Goal: Task Accomplishment & Management: Manage account settings

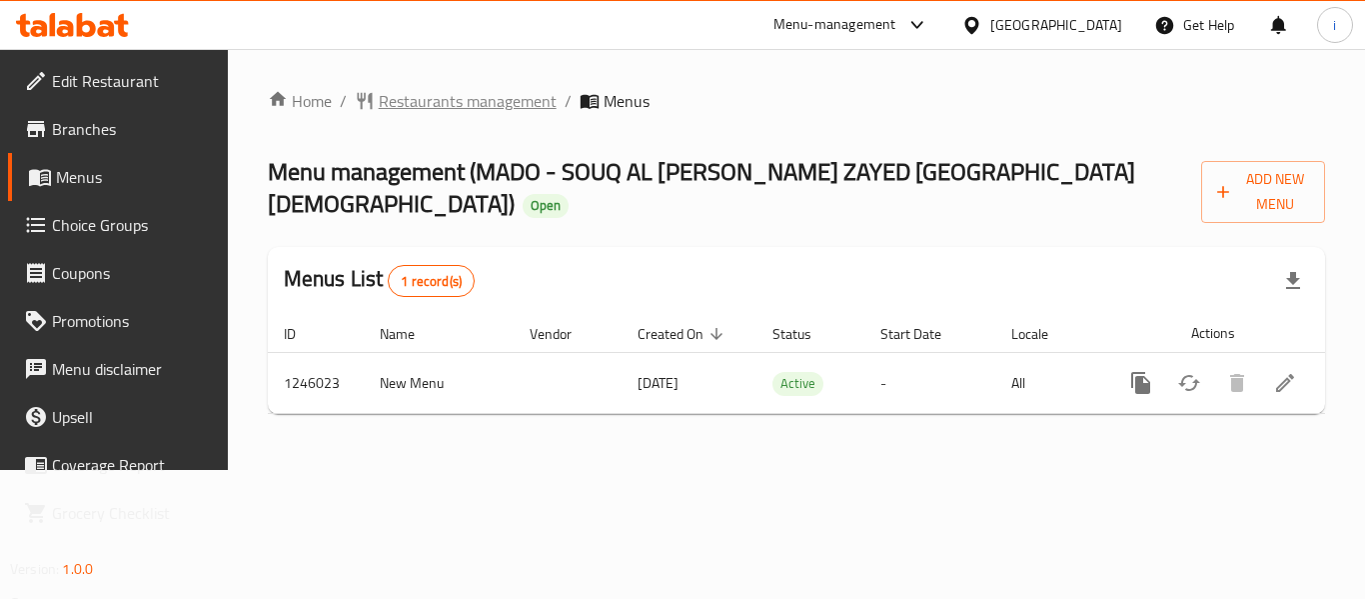
click at [475, 102] on span "Restaurants management" at bounding box center [468, 101] width 178 height 24
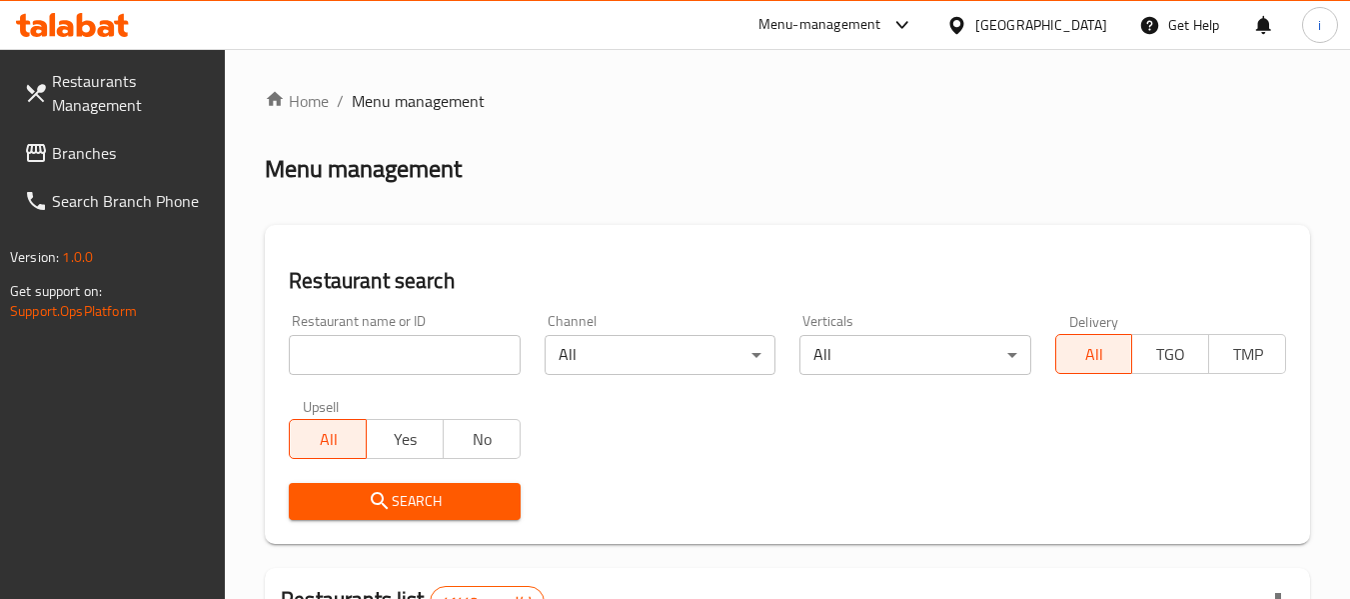
click at [66, 150] on span "Branches" at bounding box center [131, 153] width 158 height 24
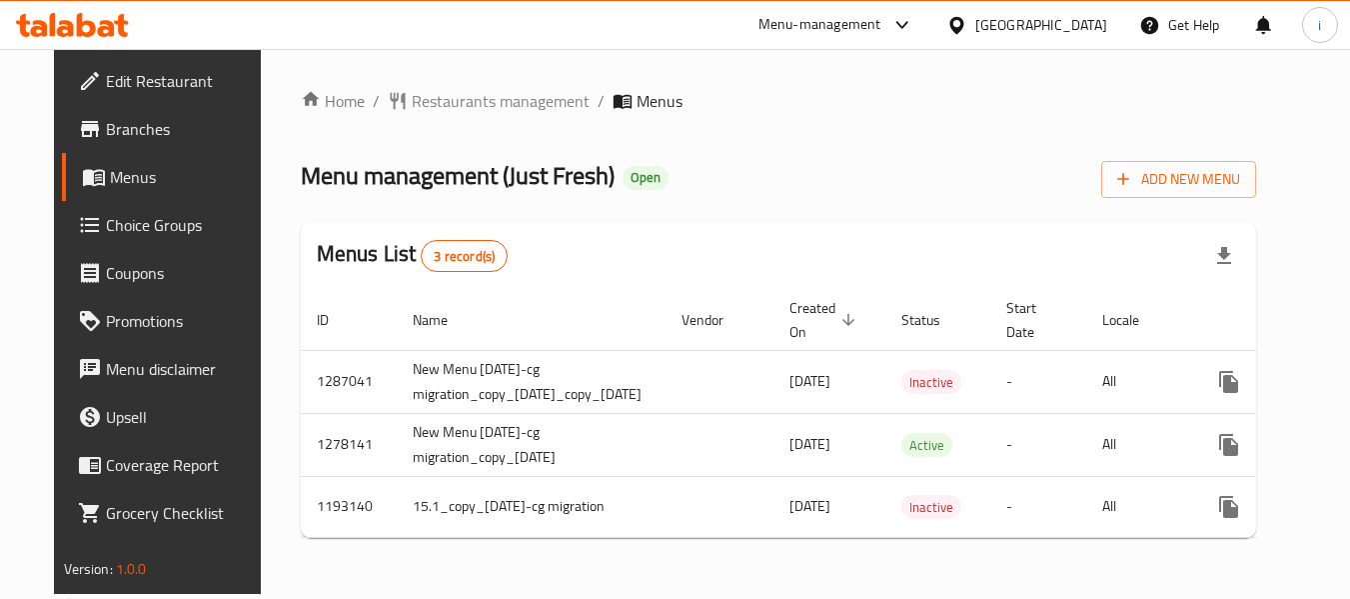
click at [106, 223] on span "Choice Groups" at bounding box center [185, 225] width 158 height 24
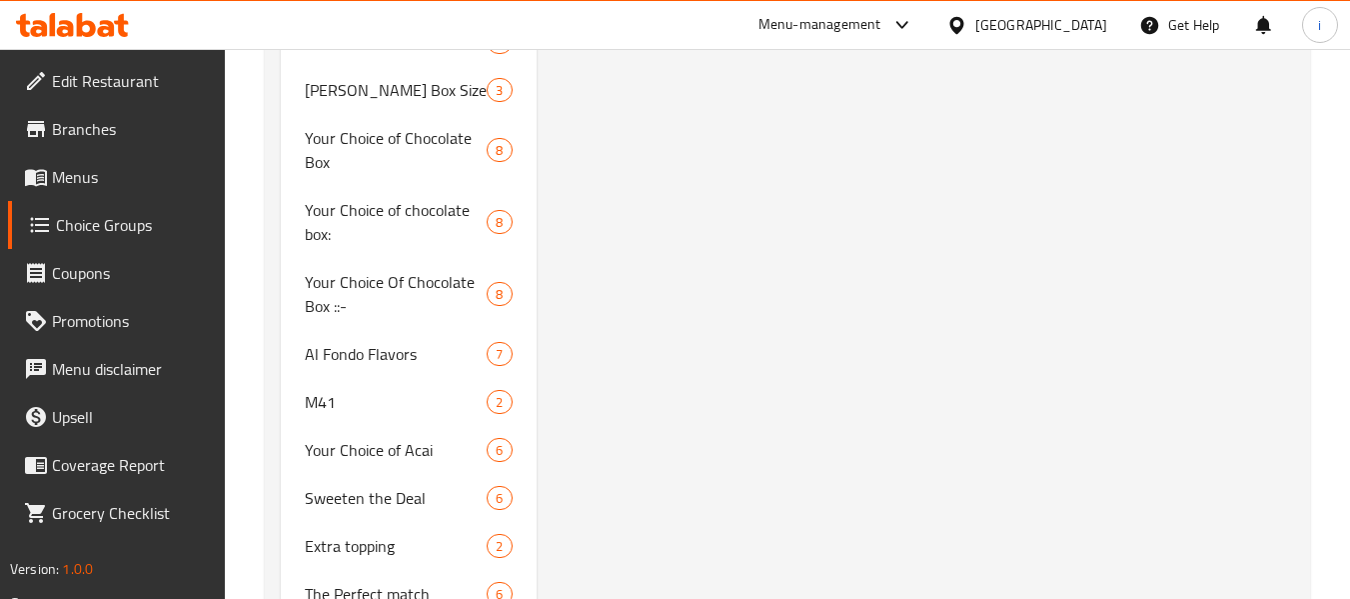
scroll to position [3798, 0]
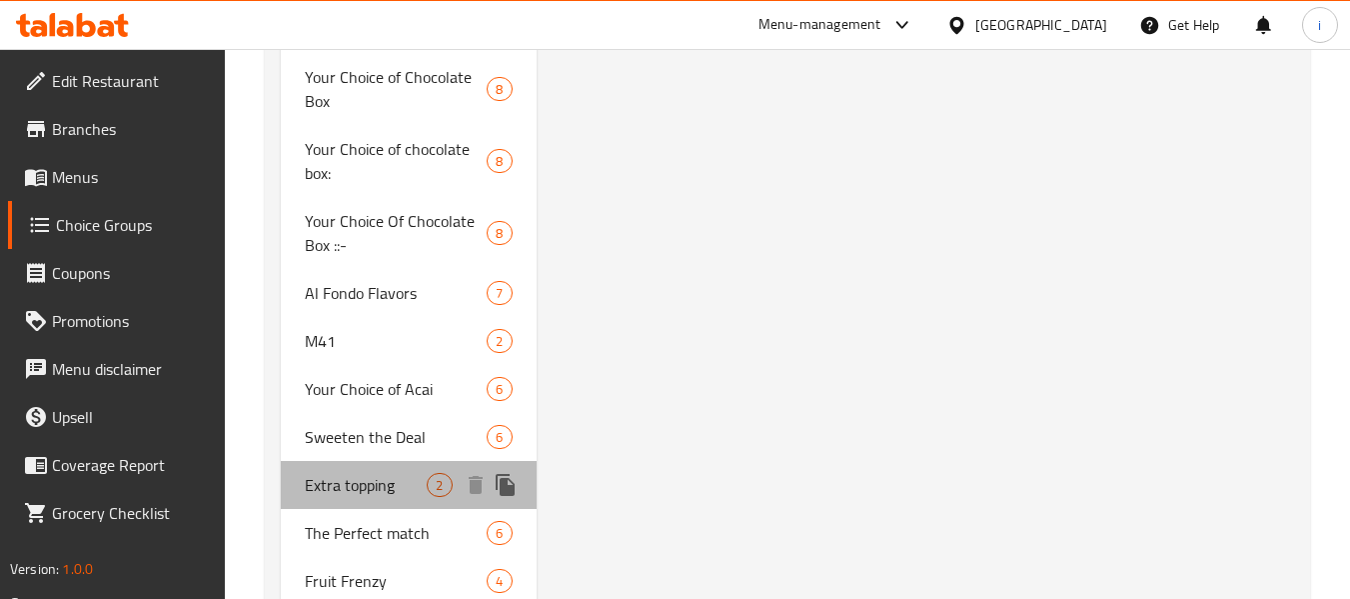
click at [359, 473] on span "Extra topping" at bounding box center [366, 485] width 122 height 24
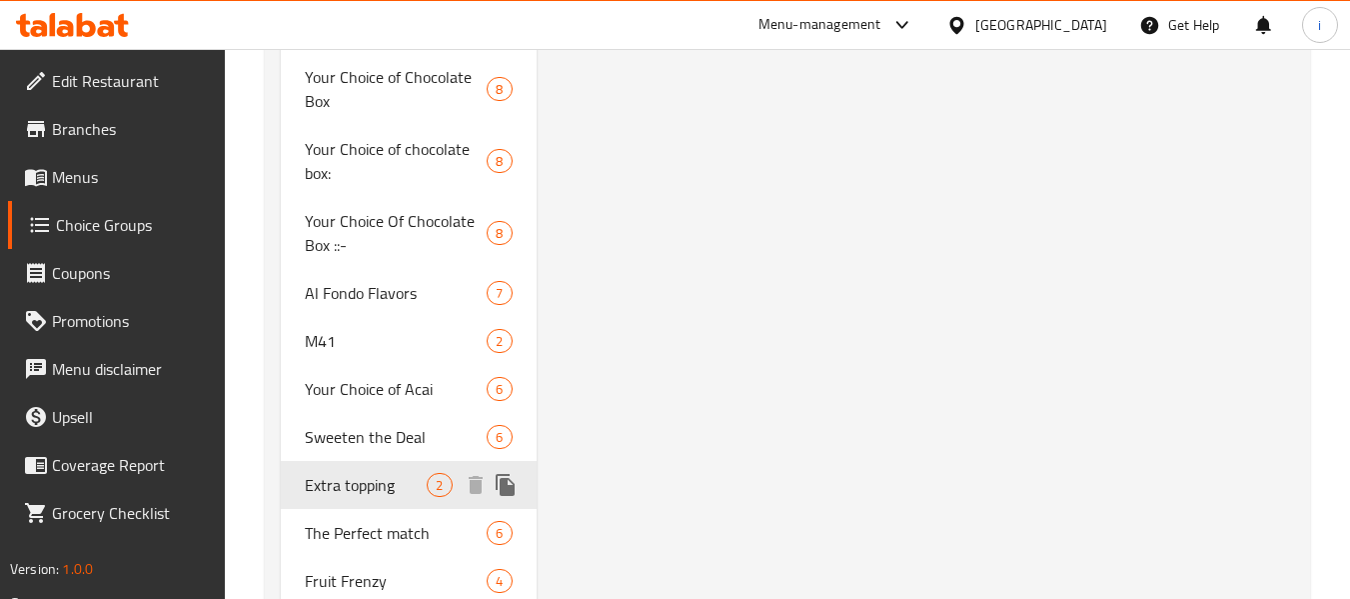
type input "Extra topping"
type input "اكسترا توبنج"
type input "0"
type input "2"
click at [354, 425] on span "Sweeten the Deal" at bounding box center [366, 437] width 122 height 24
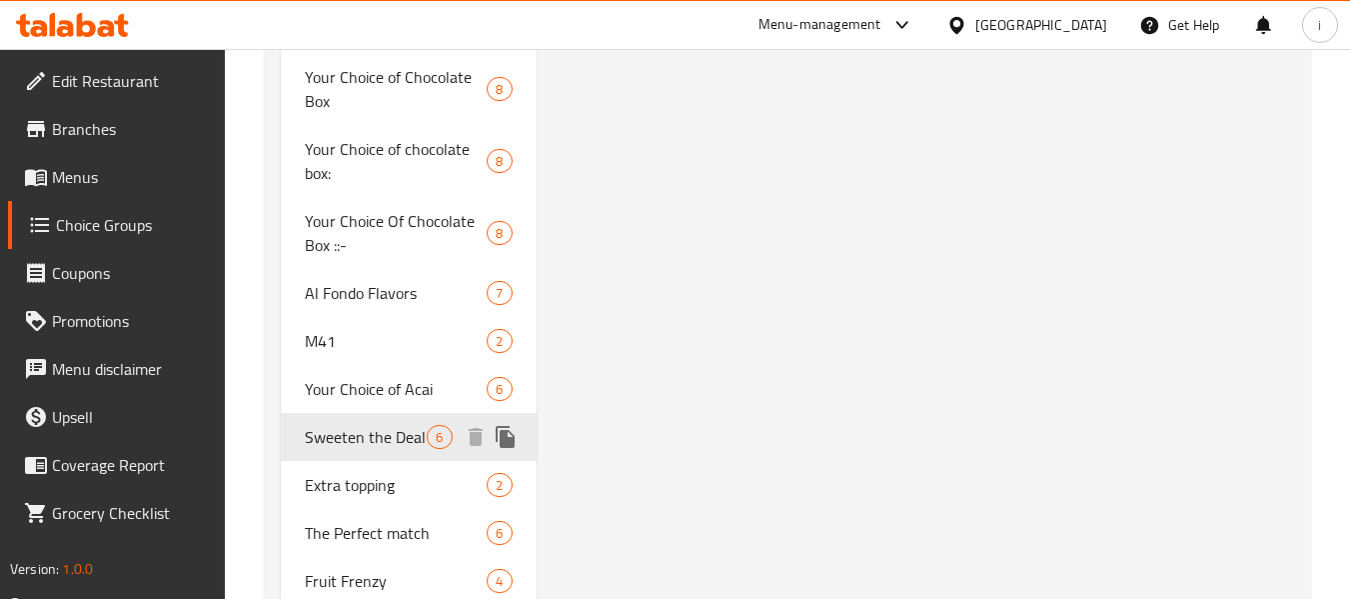
type input "Sweeten the Deal"
type input "تحلية الصفقة"
type input "6"
click at [354, 425] on span "Sweeten the Deal" at bounding box center [366, 437] width 122 height 24
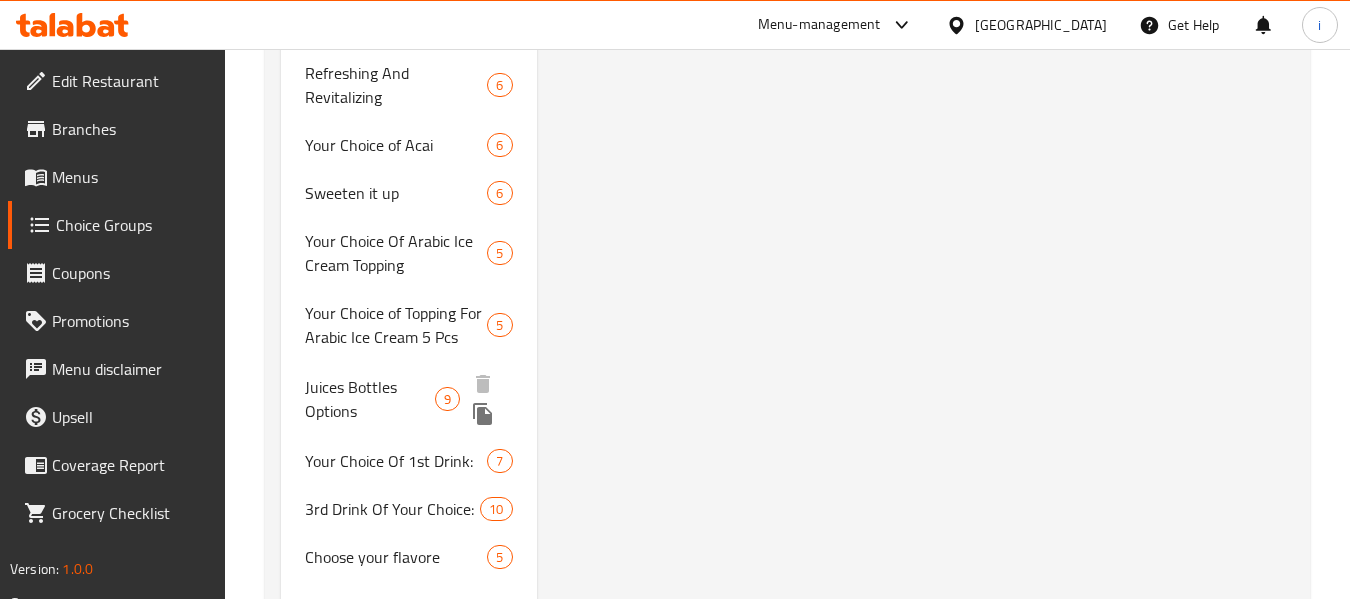
scroll to position [4098, 0]
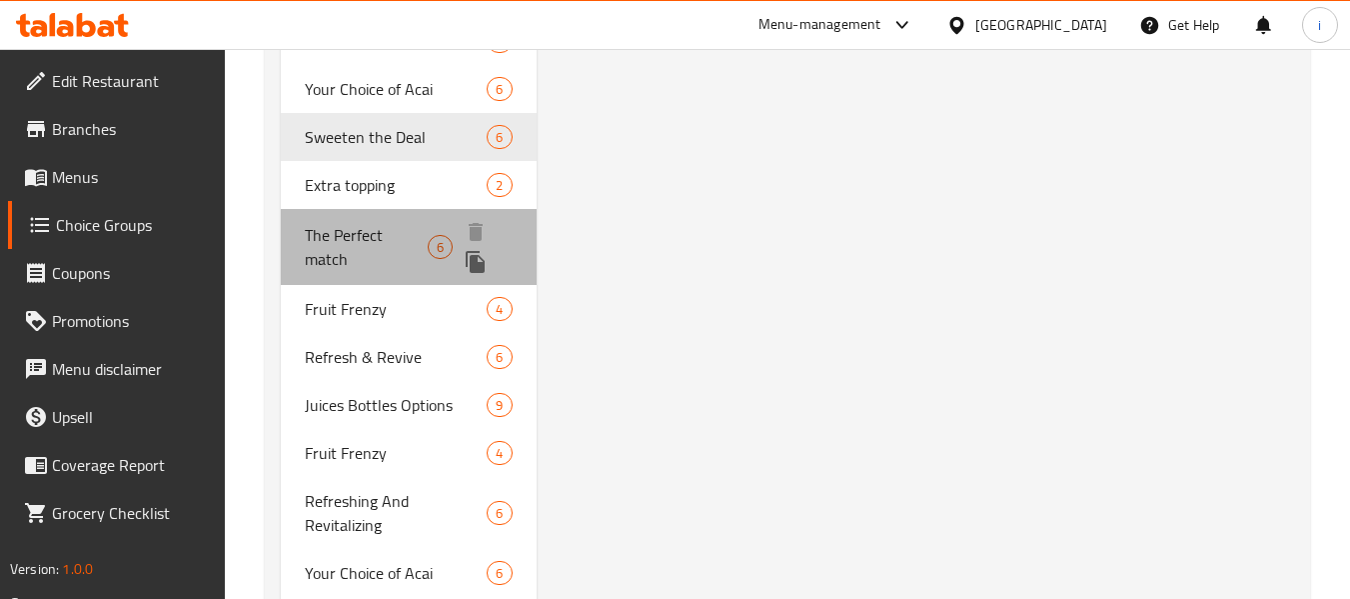
click at [353, 223] on span "The Perfect match" at bounding box center [366, 247] width 123 height 48
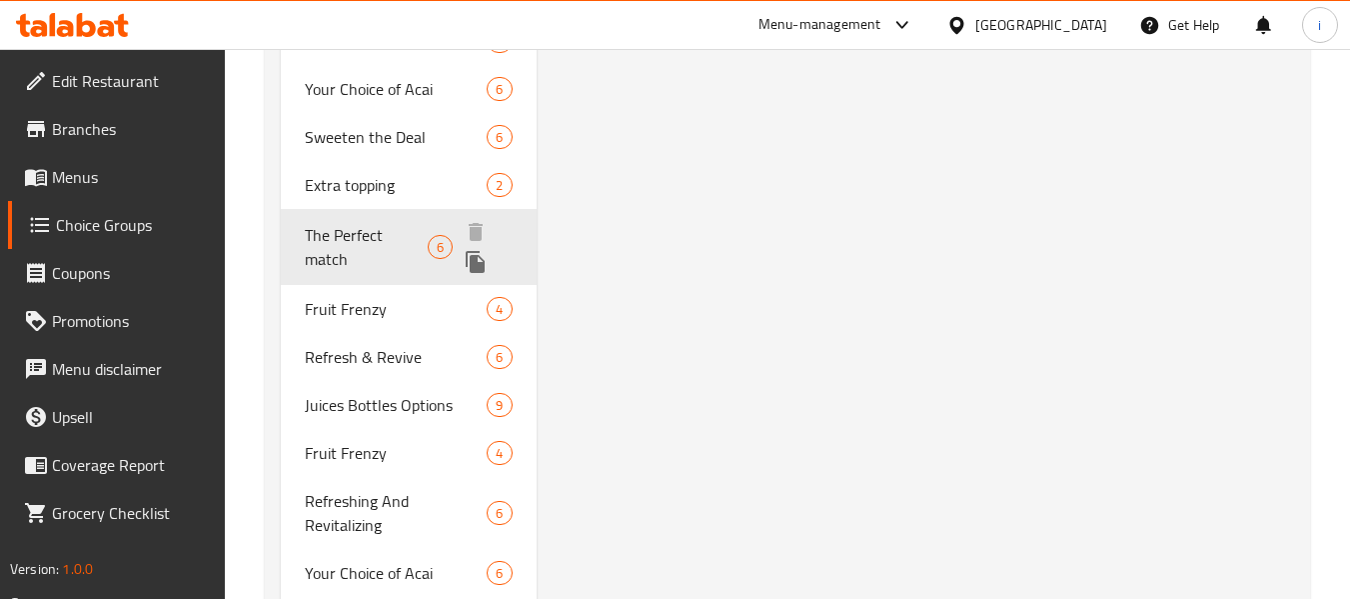
type input "The Perfect match"
type input "التطابق المثالي"
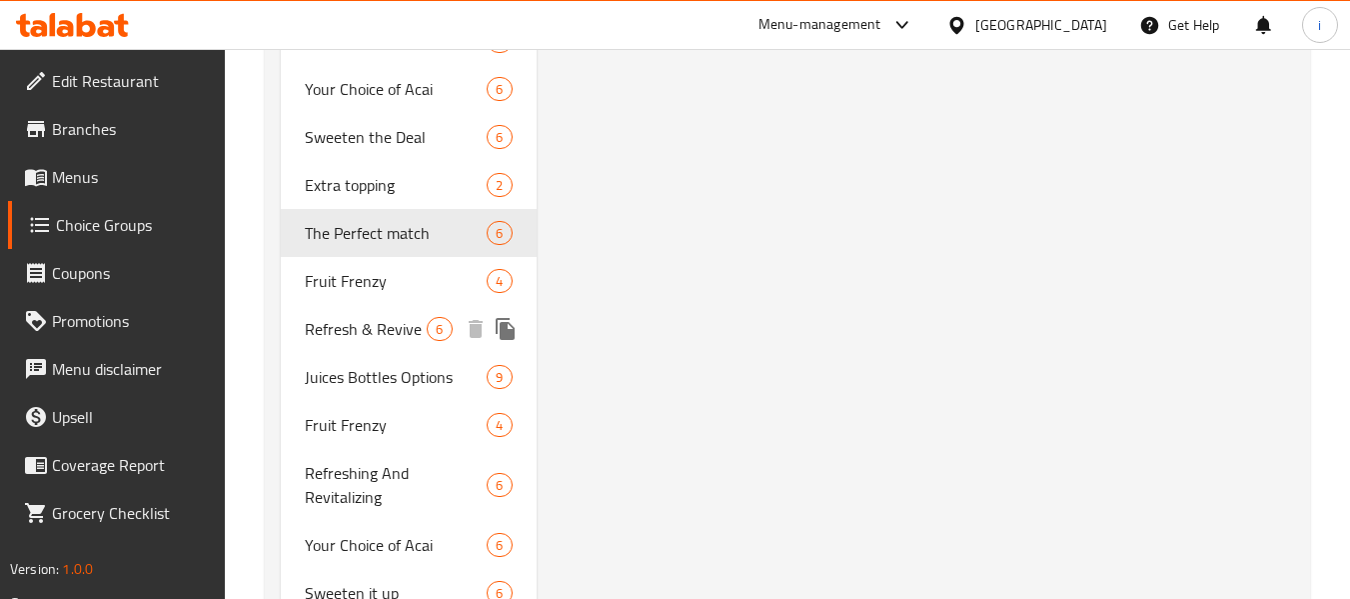
click at [362, 319] on span "Refresh & Revive" at bounding box center [366, 329] width 122 height 24
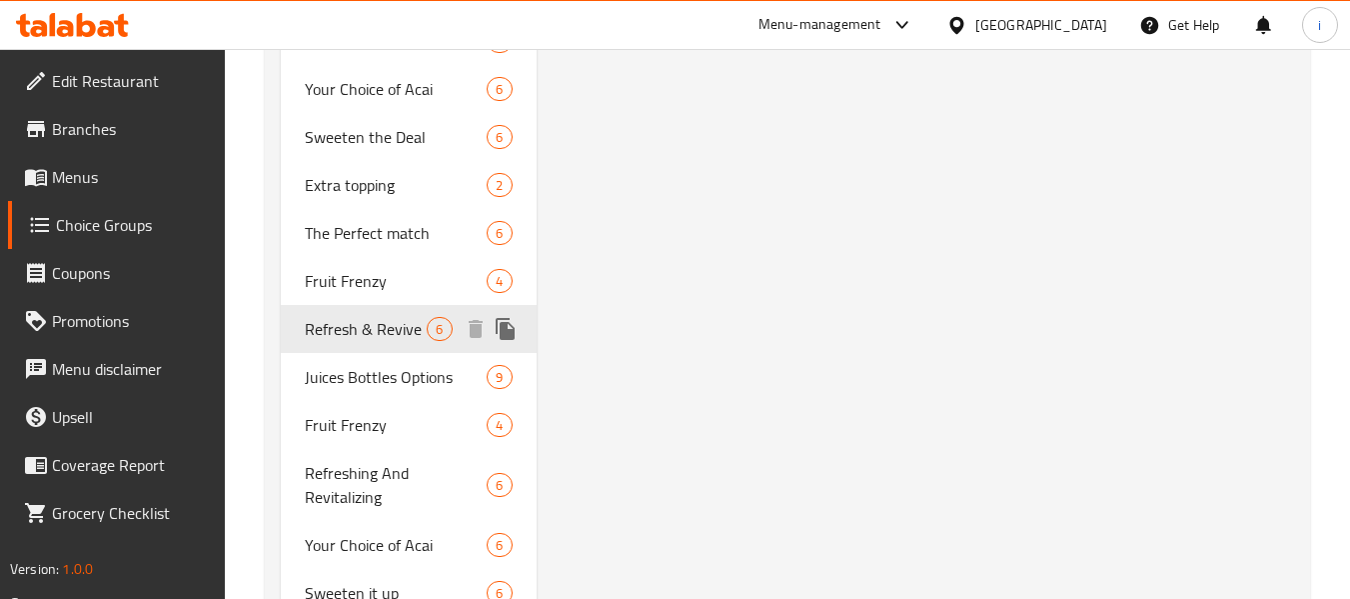
type input "Refresh & Revive"
type input "ينعش وإحياء"
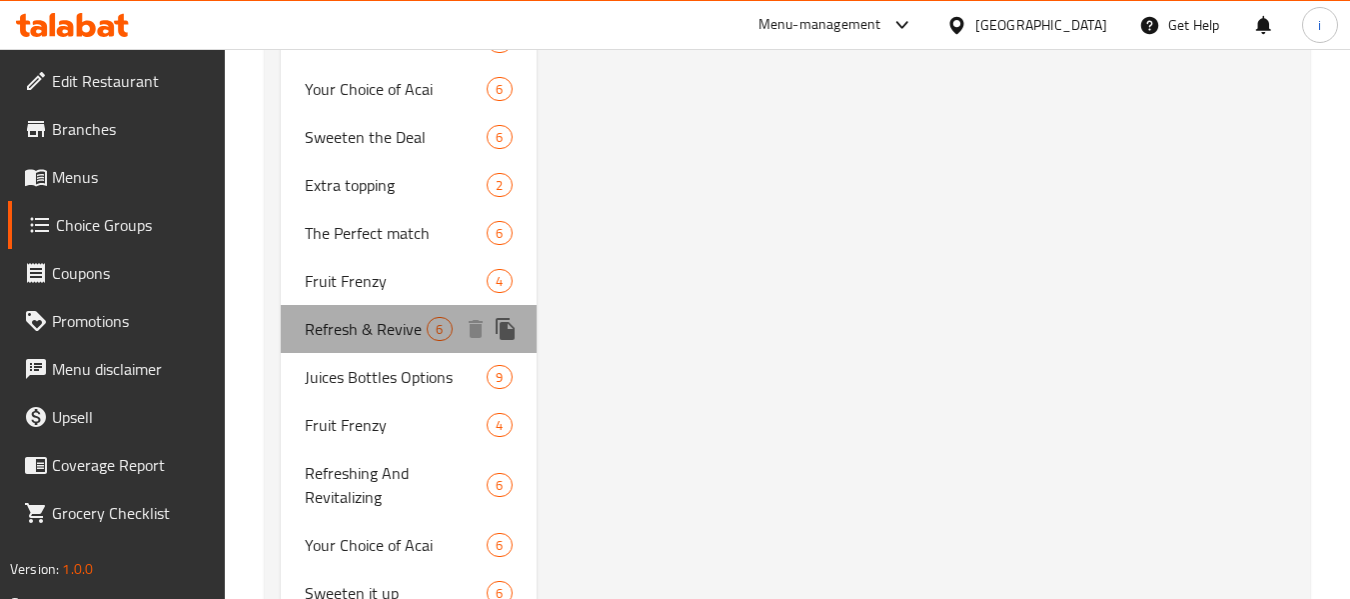
click at [372, 317] on span "Refresh & Revive" at bounding box center [366, 329] width 122 height 24
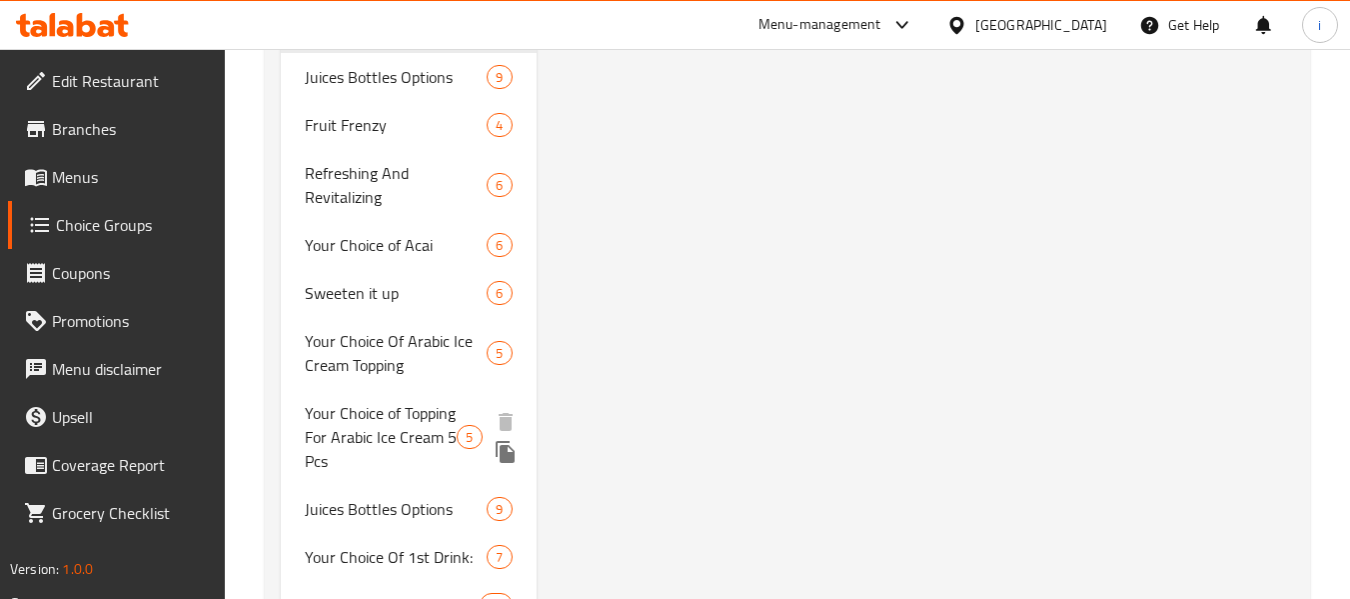
scroll to position [4198, 0]
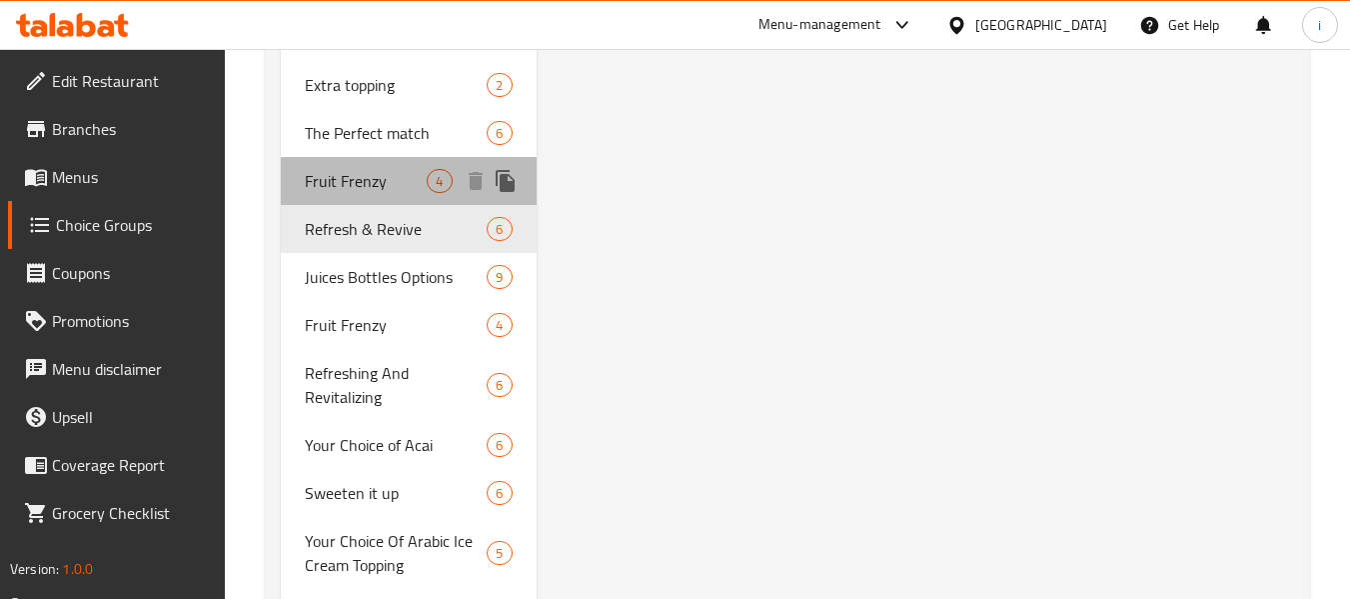
click at [391, 169] on span "Fruit Frenzy" at bounding box center [366, 181] width 122 height 24
click at [371, 169] on span "Fruit Frenzy" at bounding box center [366, 181] width 122 height 24
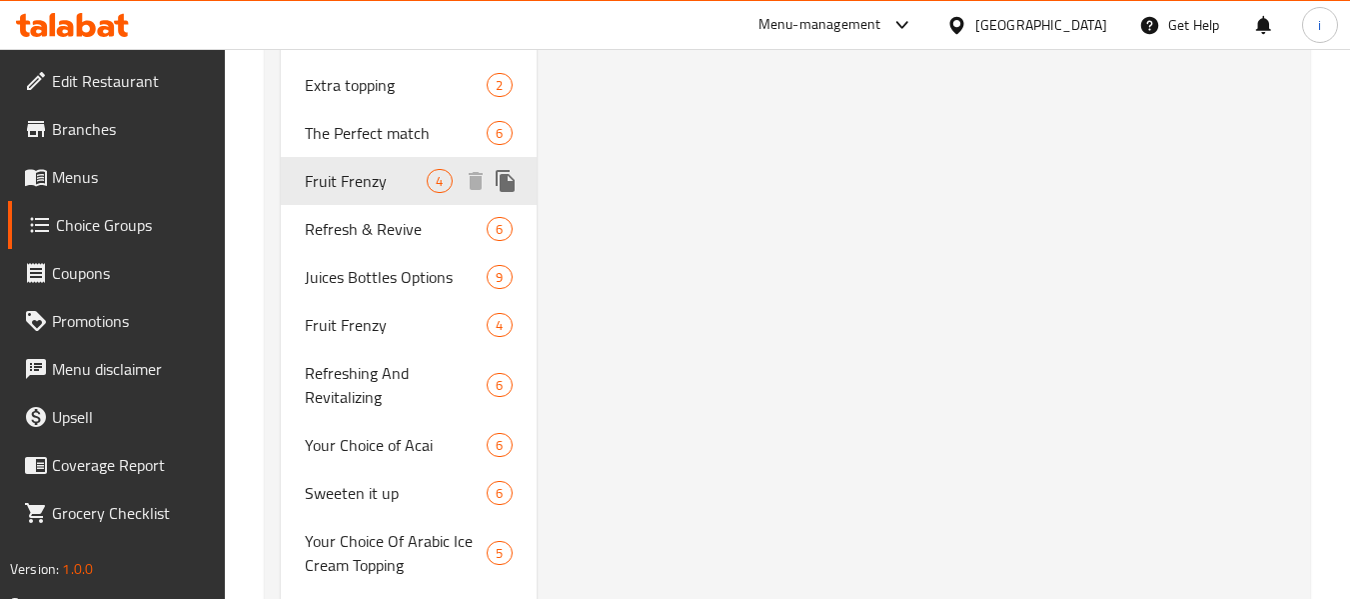
type input "Fruit Frenzy"
type input "انتعاش الفواكة"
type input "4"
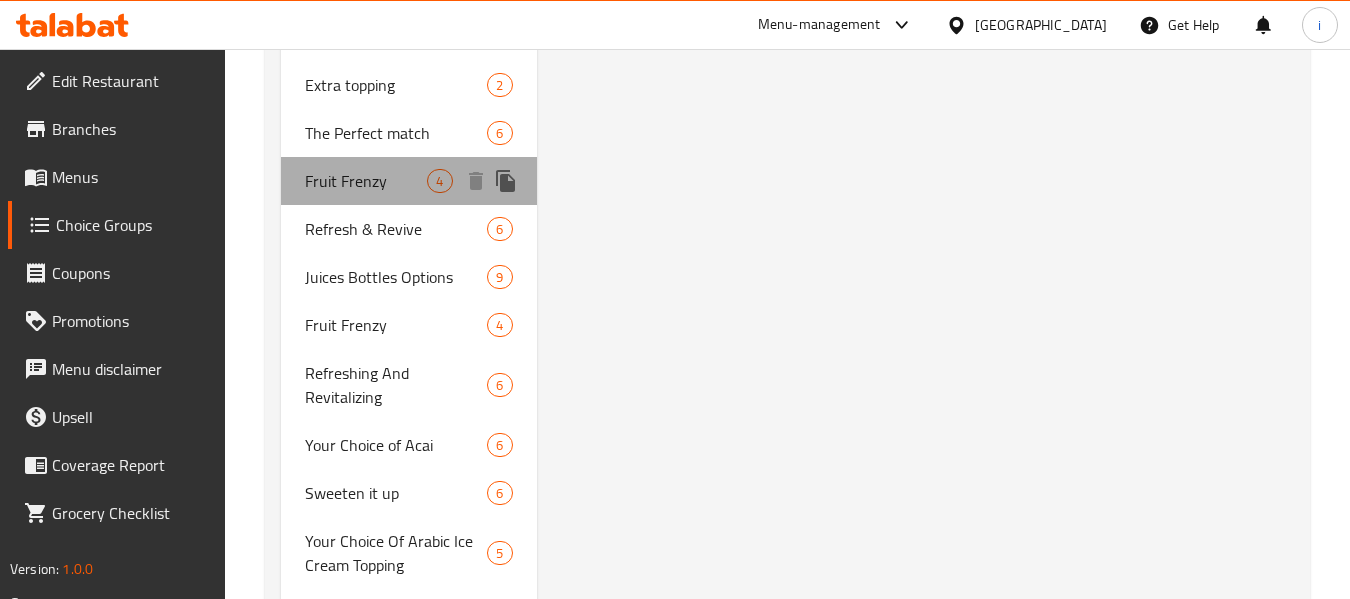
click at [371, 169] on span "Fruit Frenzy" at bounding box center [366, 181] width 122 height 24
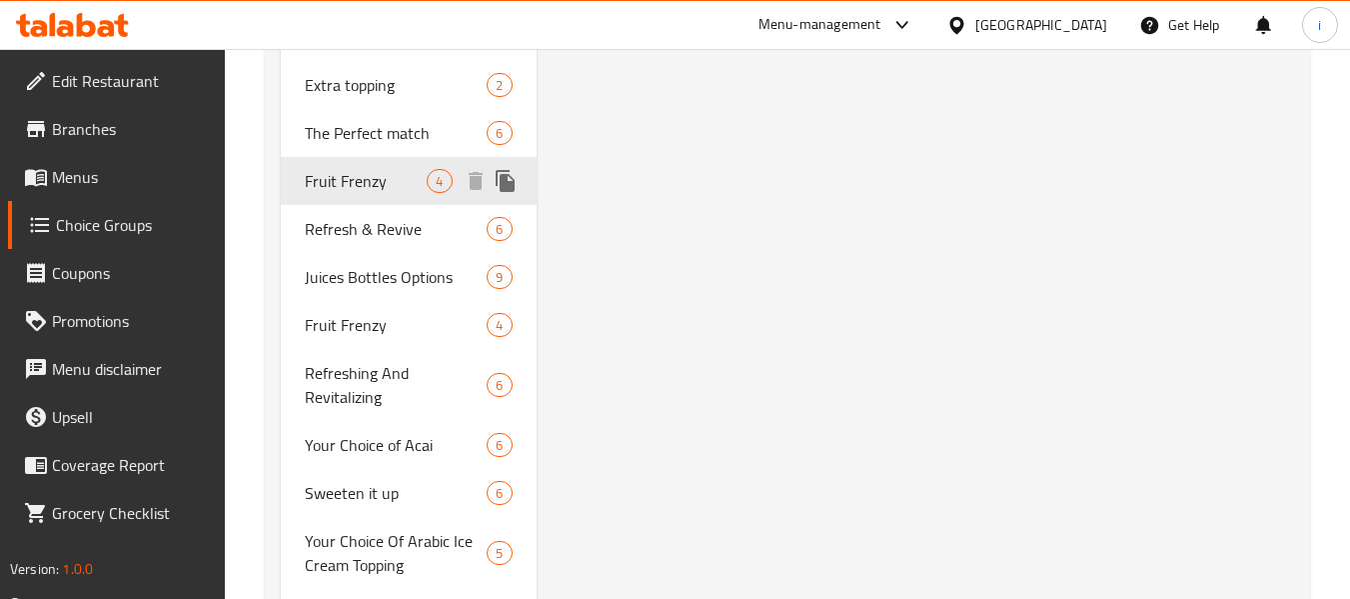
click at [371, 169] on span "Fruit Frenzy" at bounding box center [366, 181] width 122 height 24
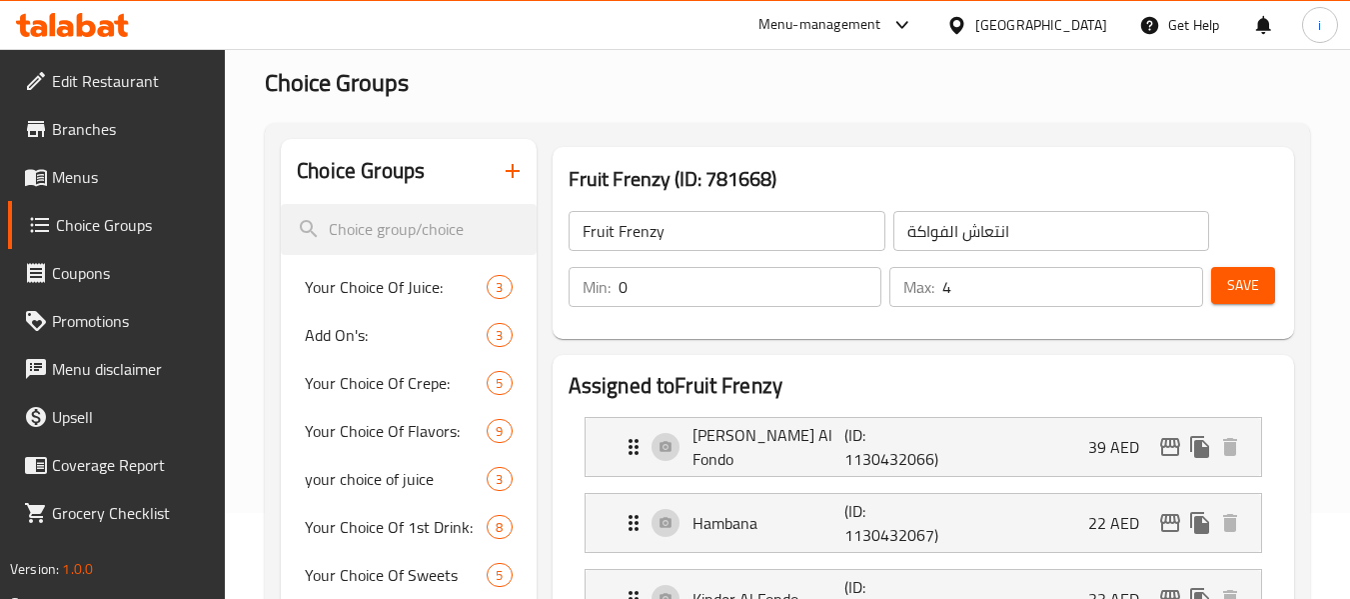
scroll to position [0, 0]
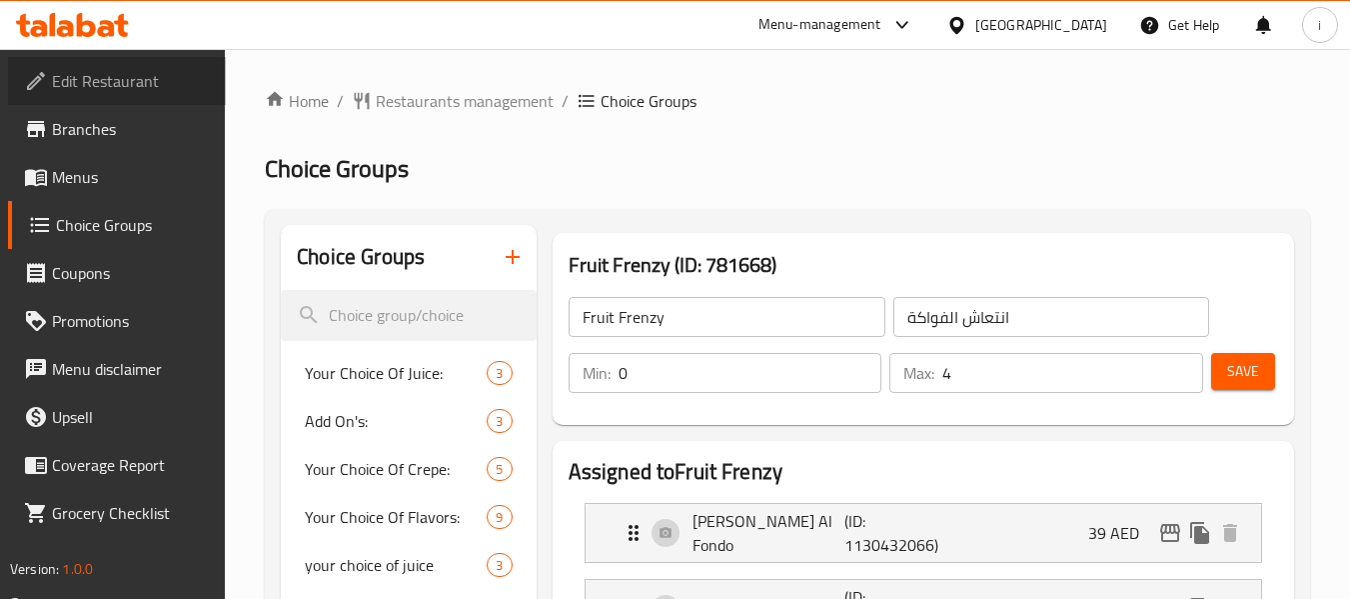
click at [116, 69] on span "Edit Restaurant" at bounding box center [131, 81] width 158 height 24
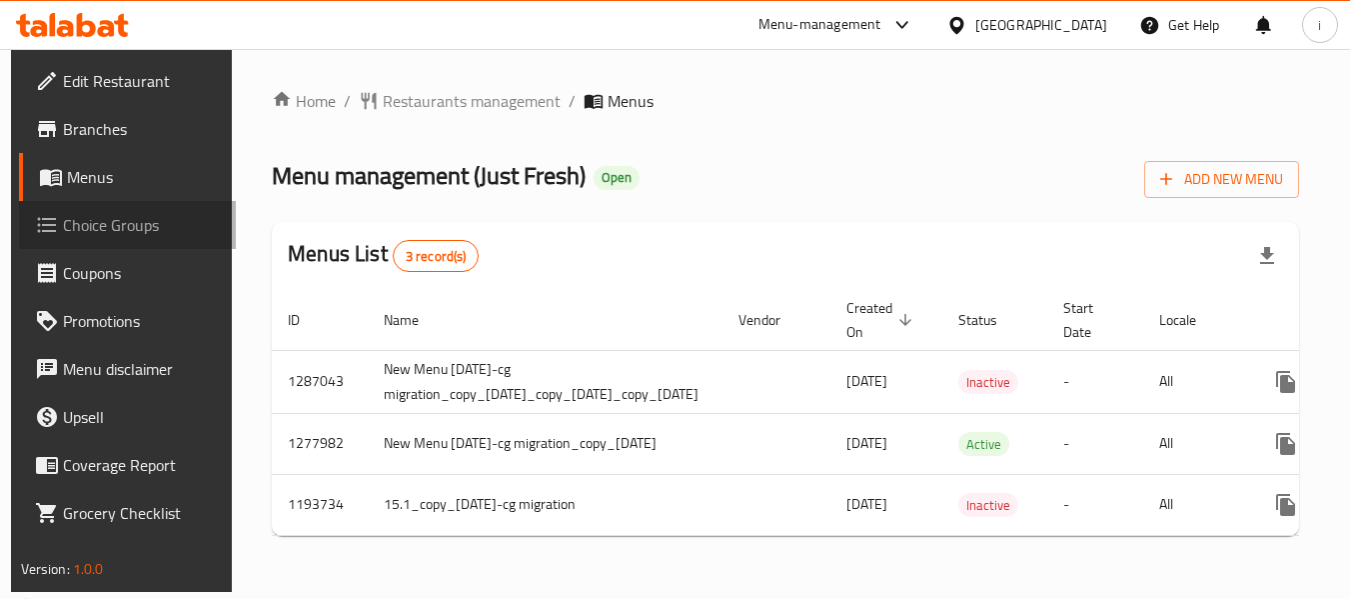
click at [104, 230] on span "Choice Groups" at bounding box center [142, 225] width 158 height 24
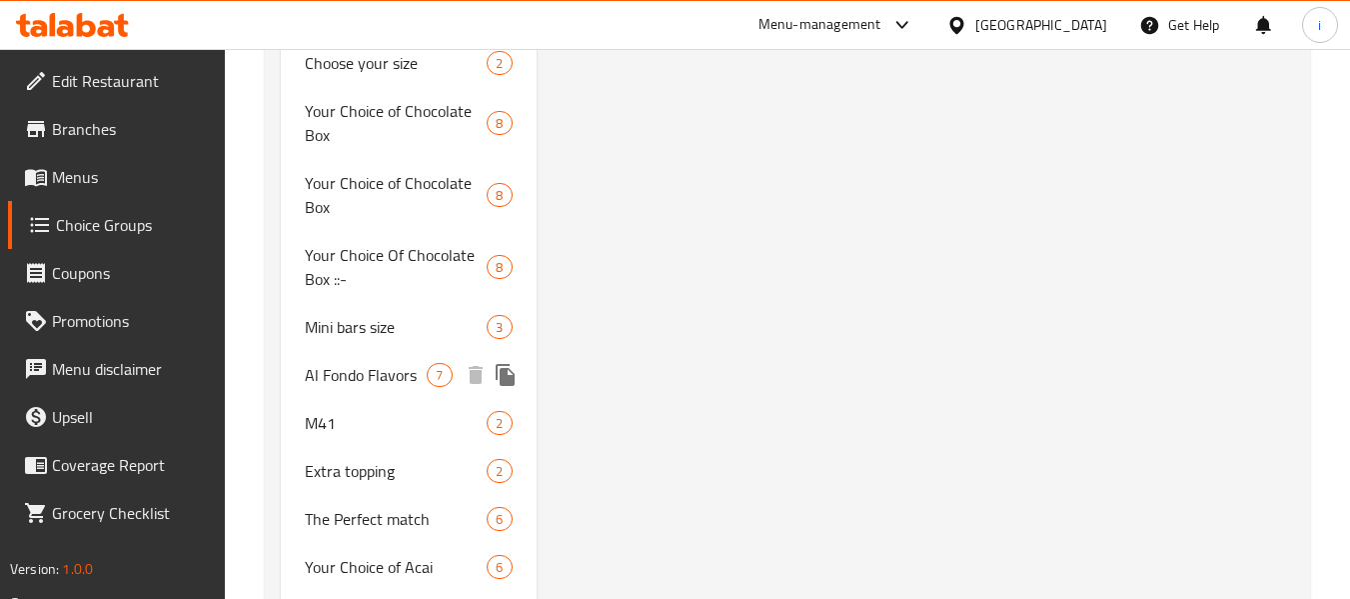
scroll to position [3698, 0]
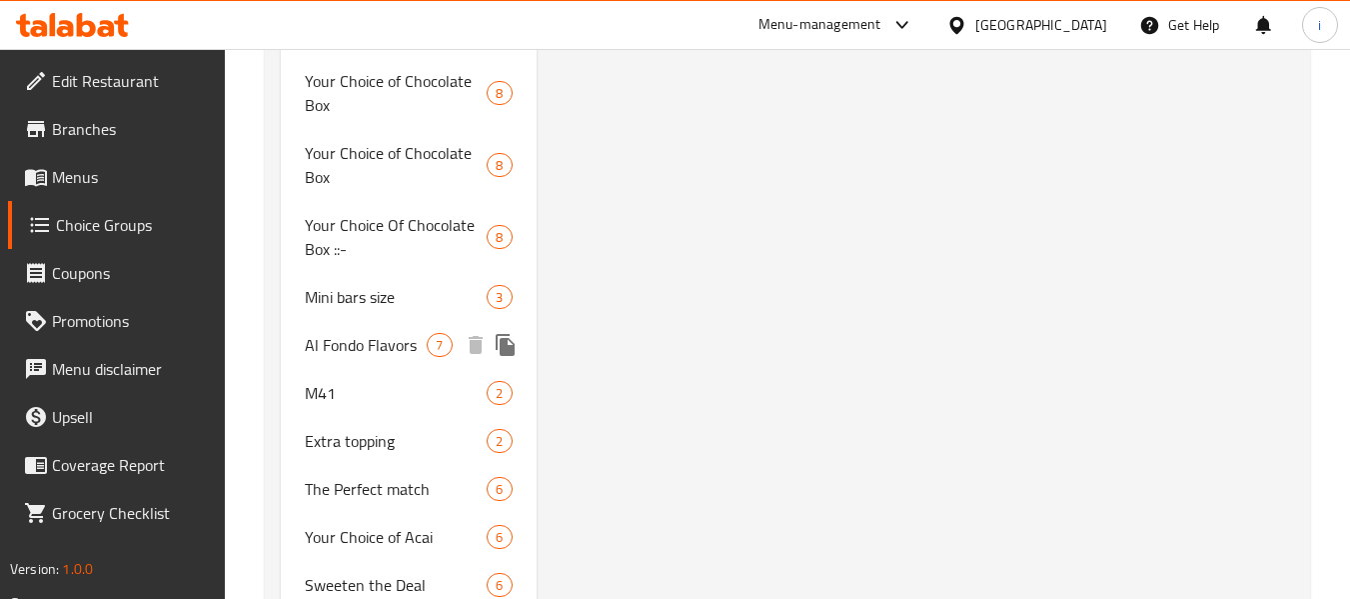
click at [352, 349] on span "Al Fondo Flavors" at bounding box center [366, 345] width 122 height 24
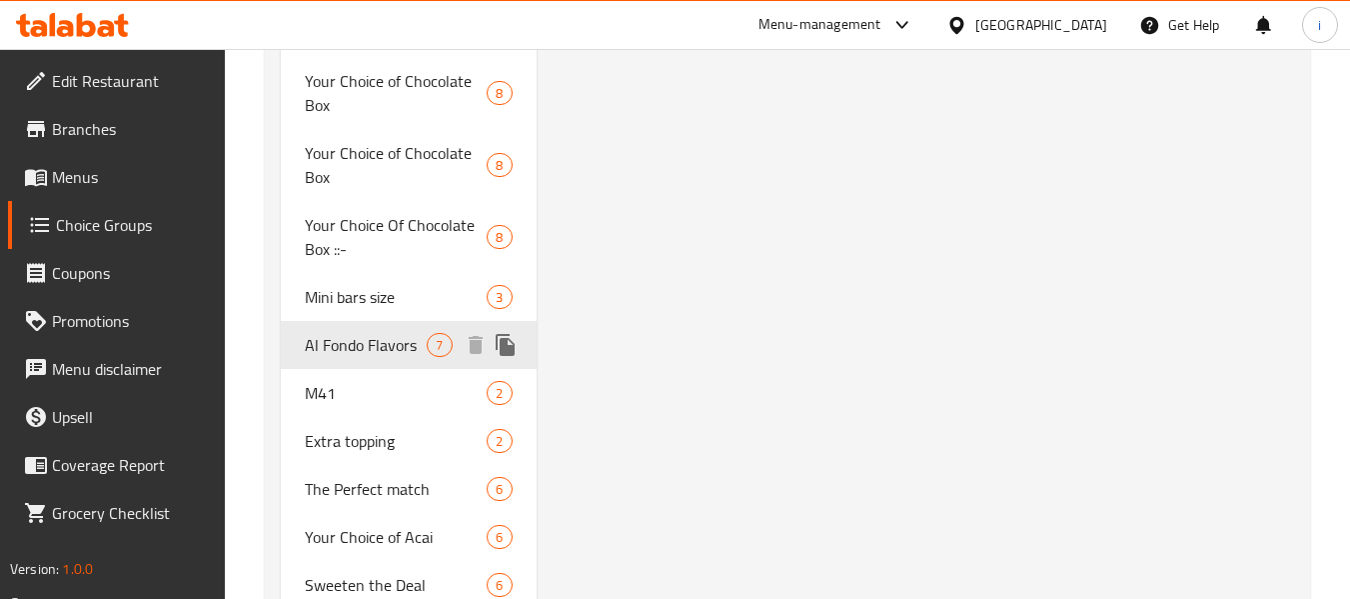
type input "Al Fondo Flavors"
type input "نكهات الفوندو"
type input "1"
click at [352, 349] on span "Al Fondo Flavors" at bounding box center [366, 345] width 122 height 24
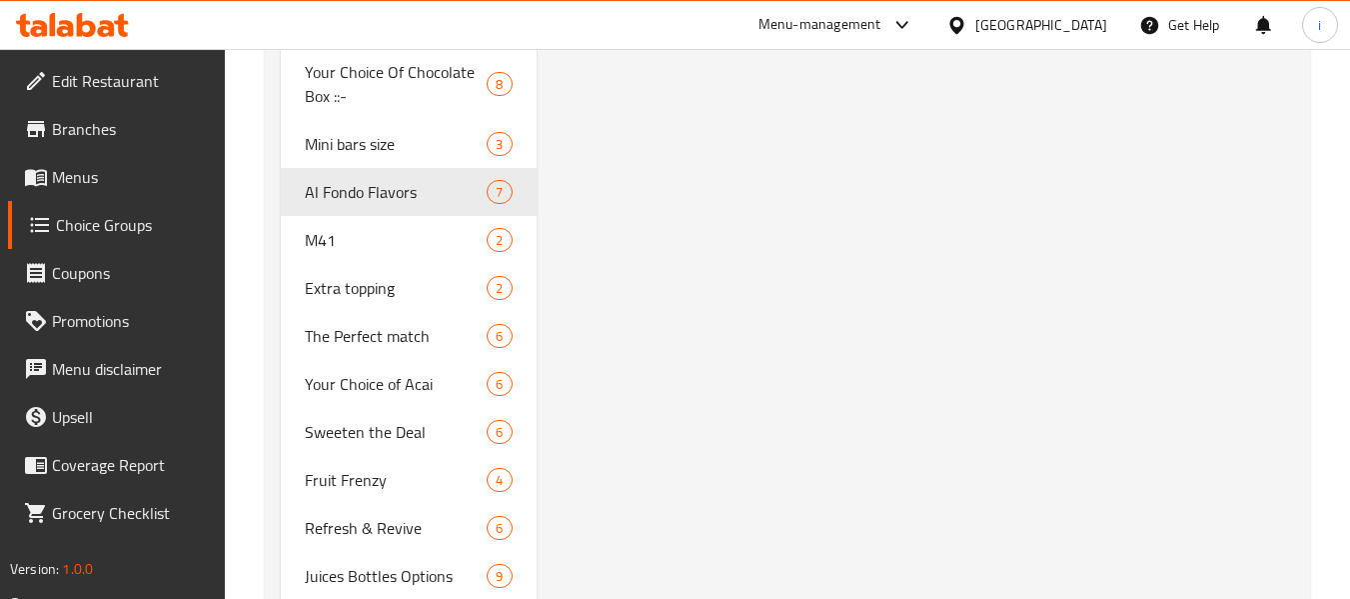
scroll to position [3898, 0]
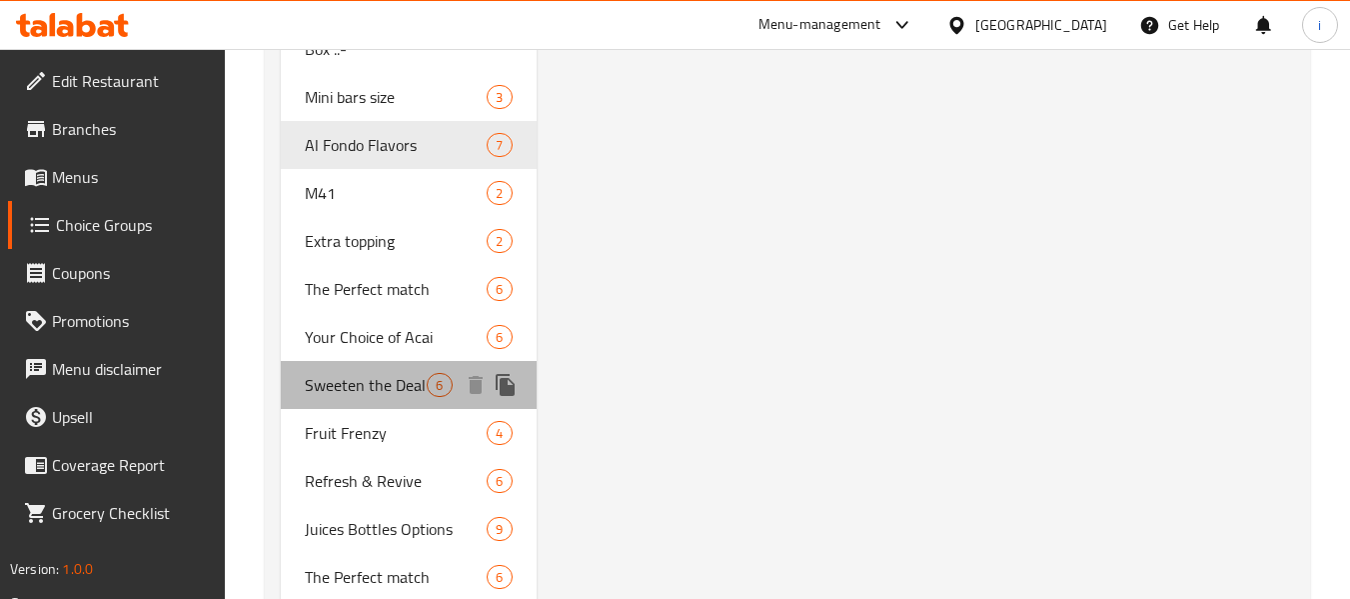
click at [398, 386] on span "Sweeten the Deal" at bounding box center [366, 385] width 122 height 24
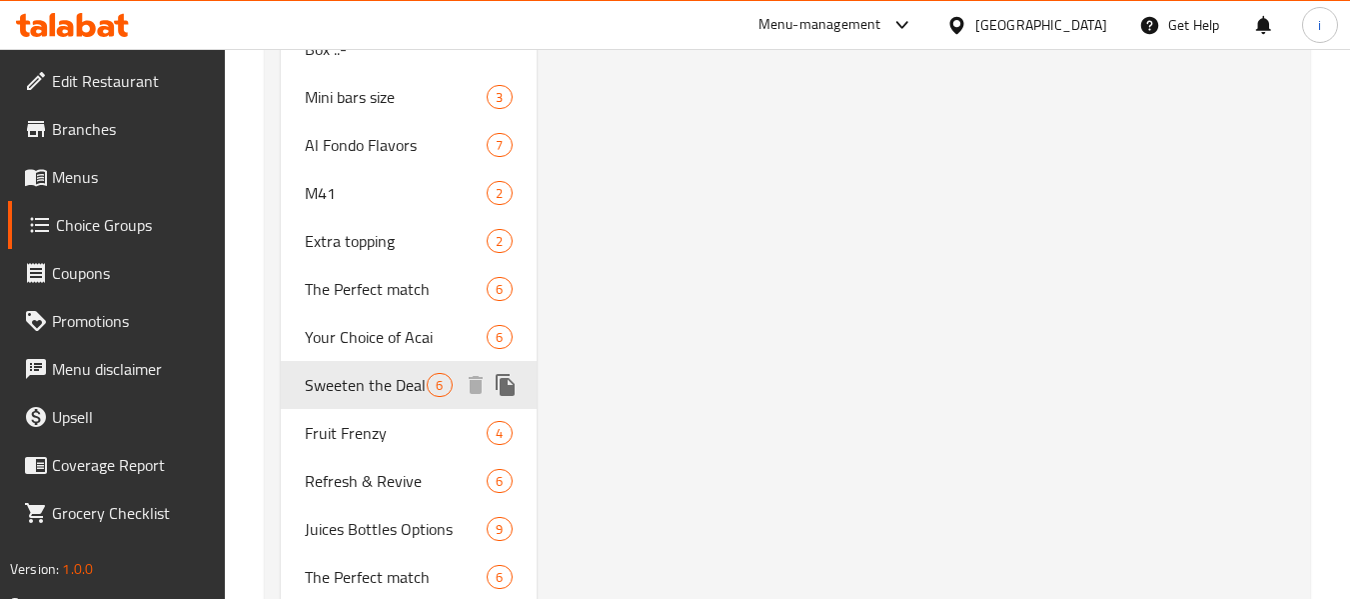
type input "Sweeten the Deal"
type input "زيدها حلا"
type input "0"
type input "6"
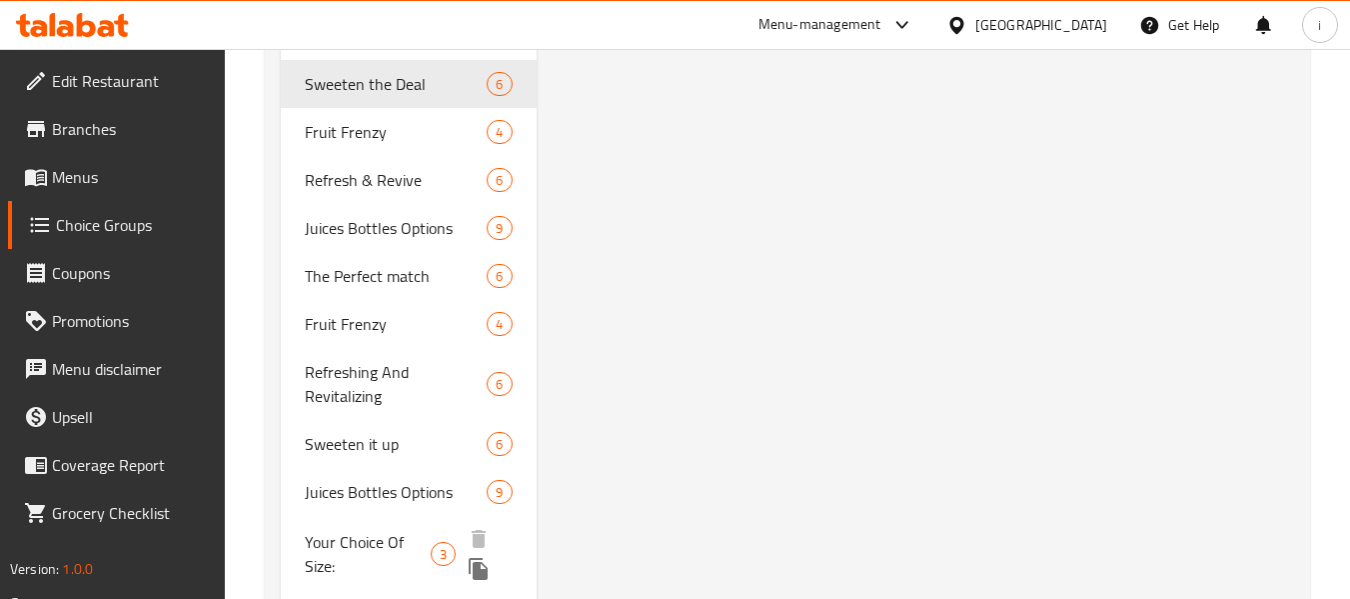
scroll to position [4198, 0]
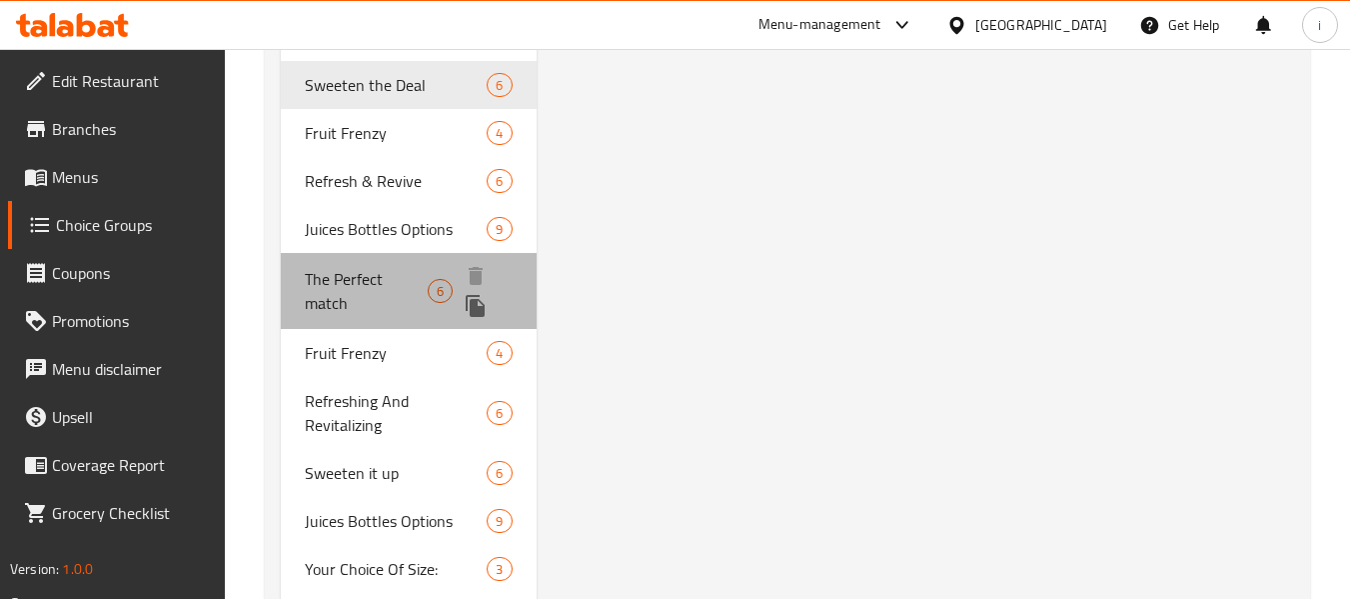
click at [371, 299] on span "The Perfect match" at bounding box center [366, 291] width 123 height 48
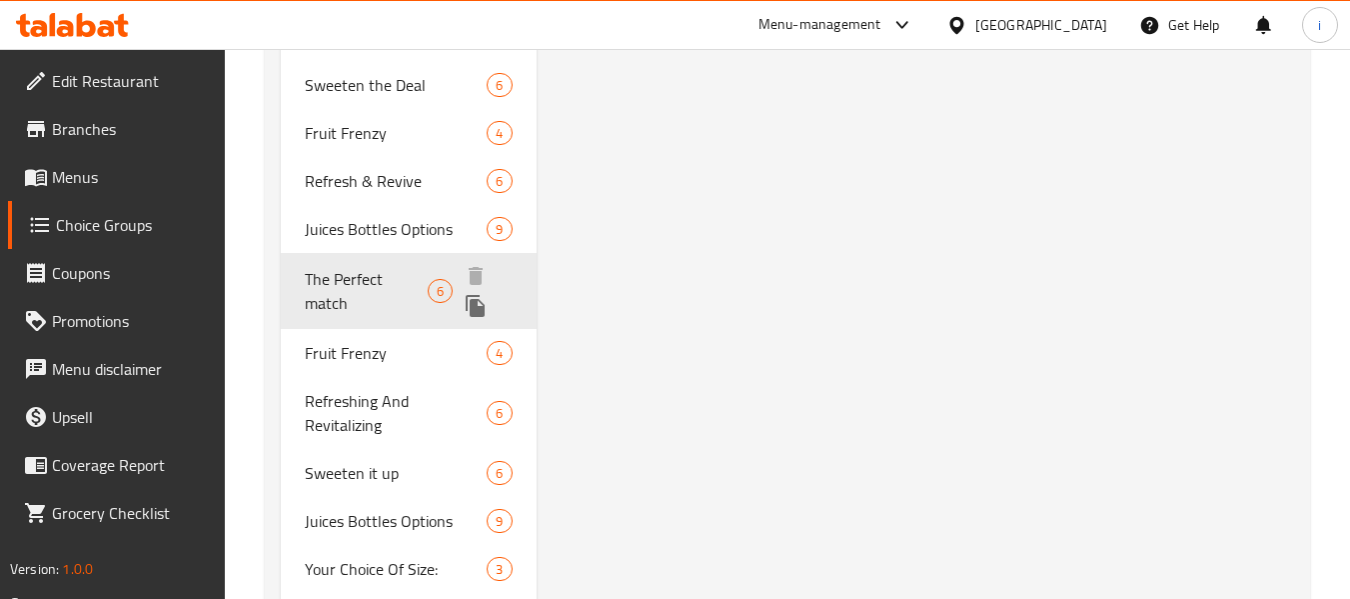
type input "The Perfect match"
type input "تطابق مثالي"
type input "1"
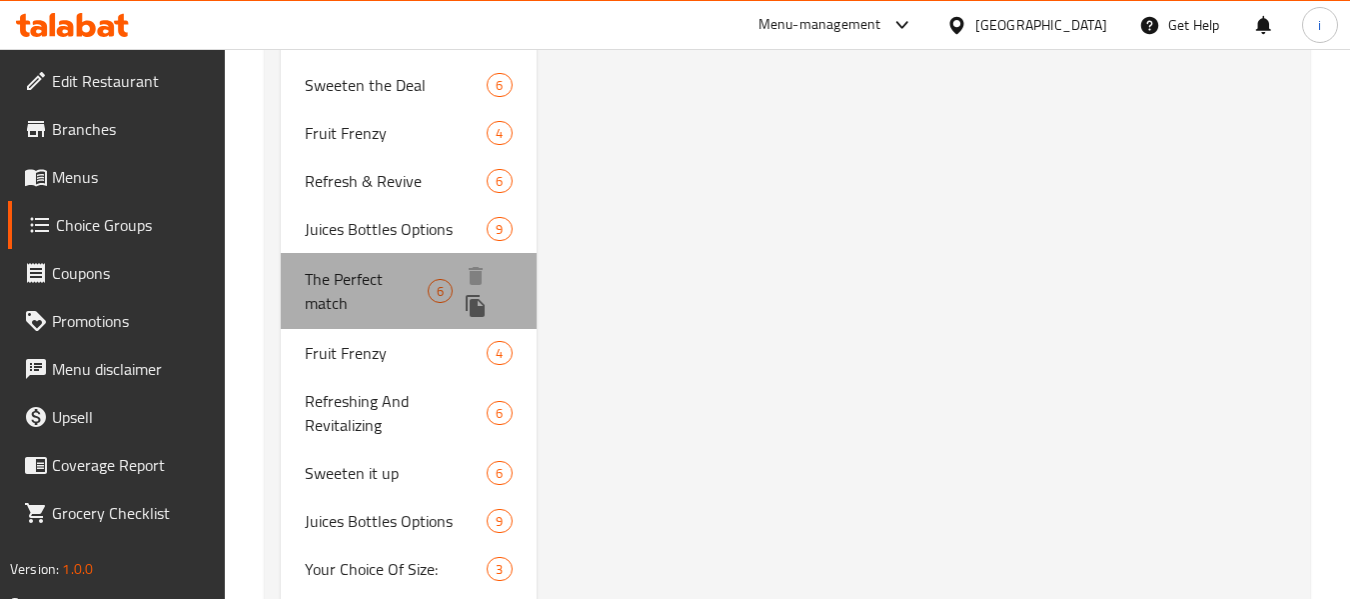
click at [393, 294] on span "The Perfect match" at bounding box center [366, 291] width 123 height 48
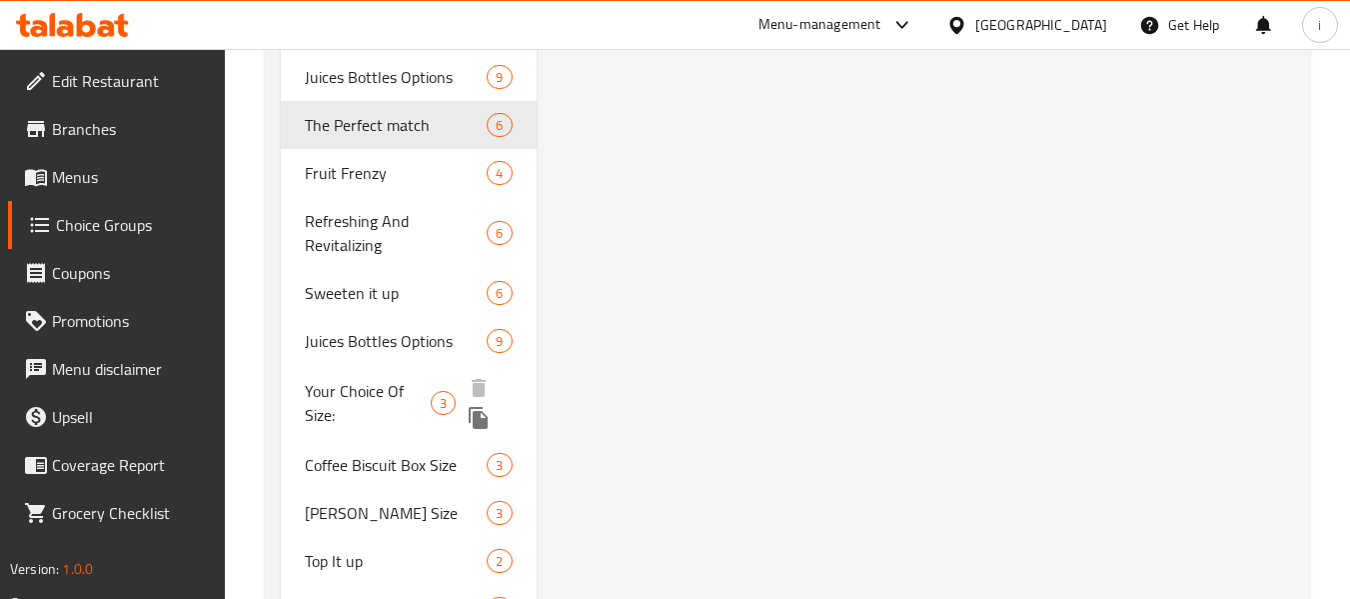
scroll to position [4398, 0]
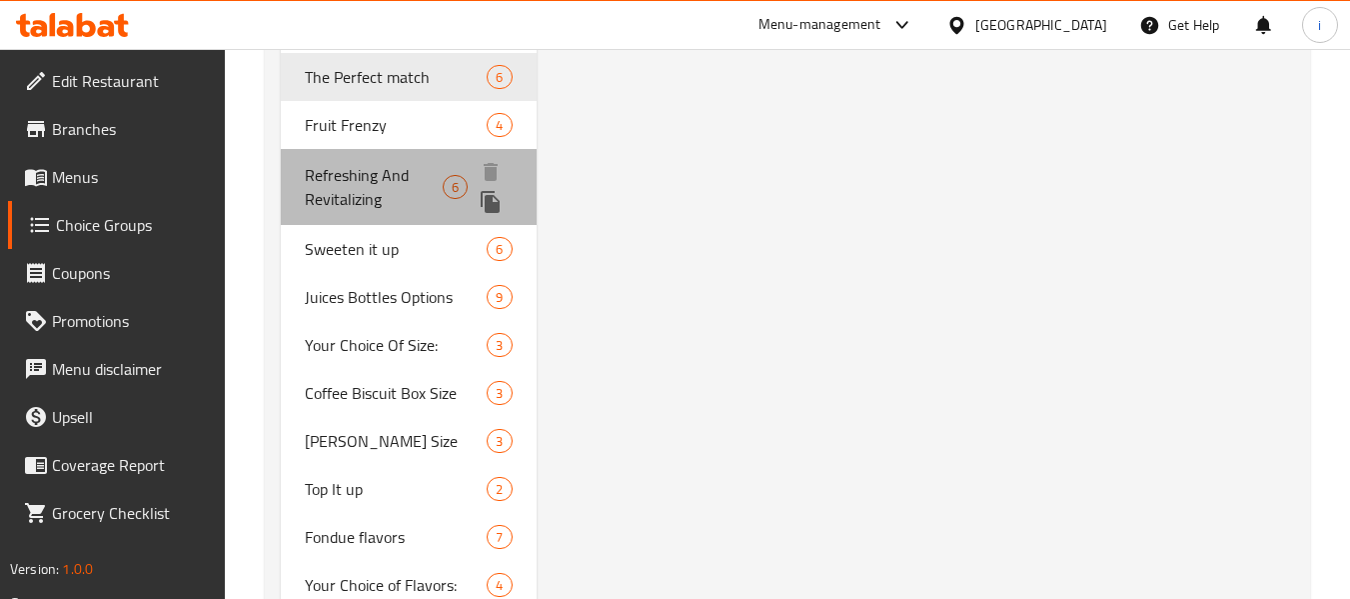
click at [368, 197] on span "Refreshing And Revitalizing" at bounding box center [374, 187] width 138 height 48
type input "Refreshing And Revitalizing"
type input "منعش وإحياء"
type input "6"
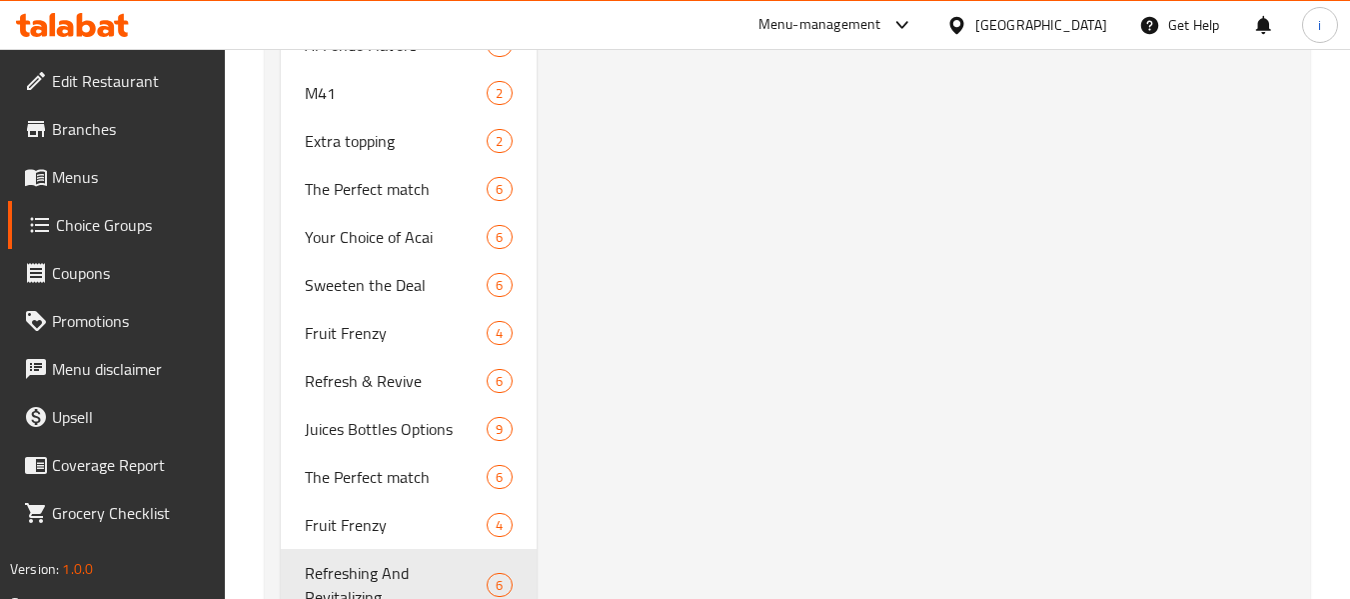
scroll to position [4498, 0]
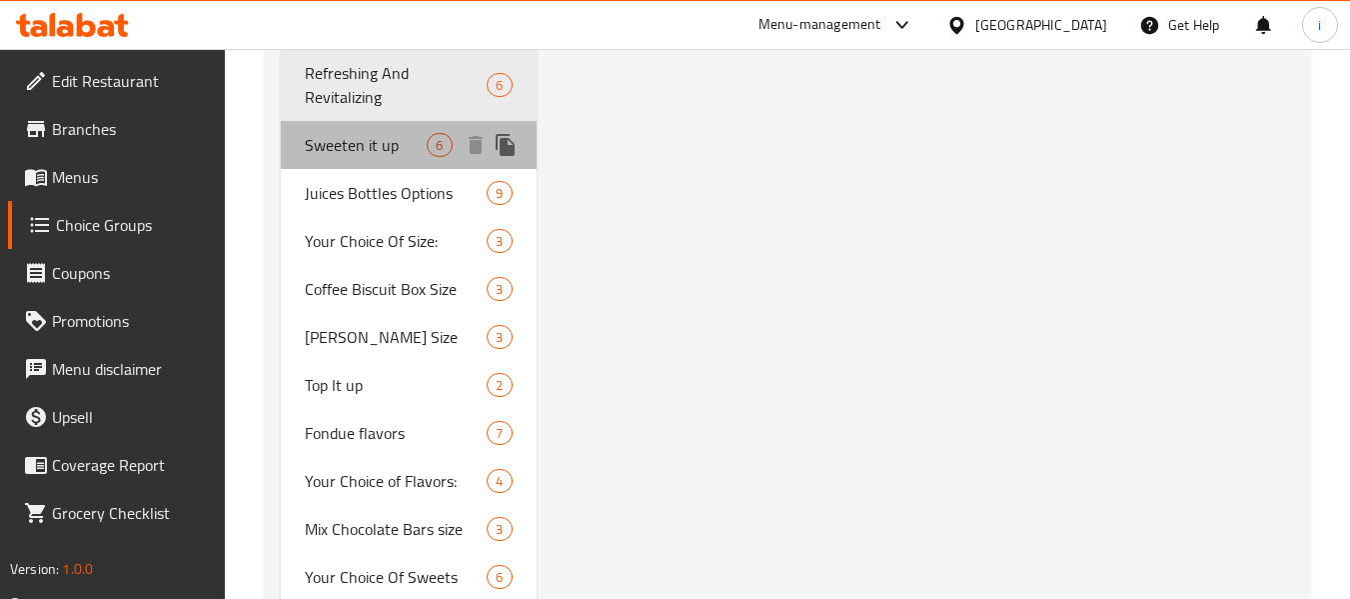
click at [359, 149] on span "Sweeten it up" at bounding box center [366, 145] width 122 height 24
type input "Sweeten it up"
type input "زيدها حلا"
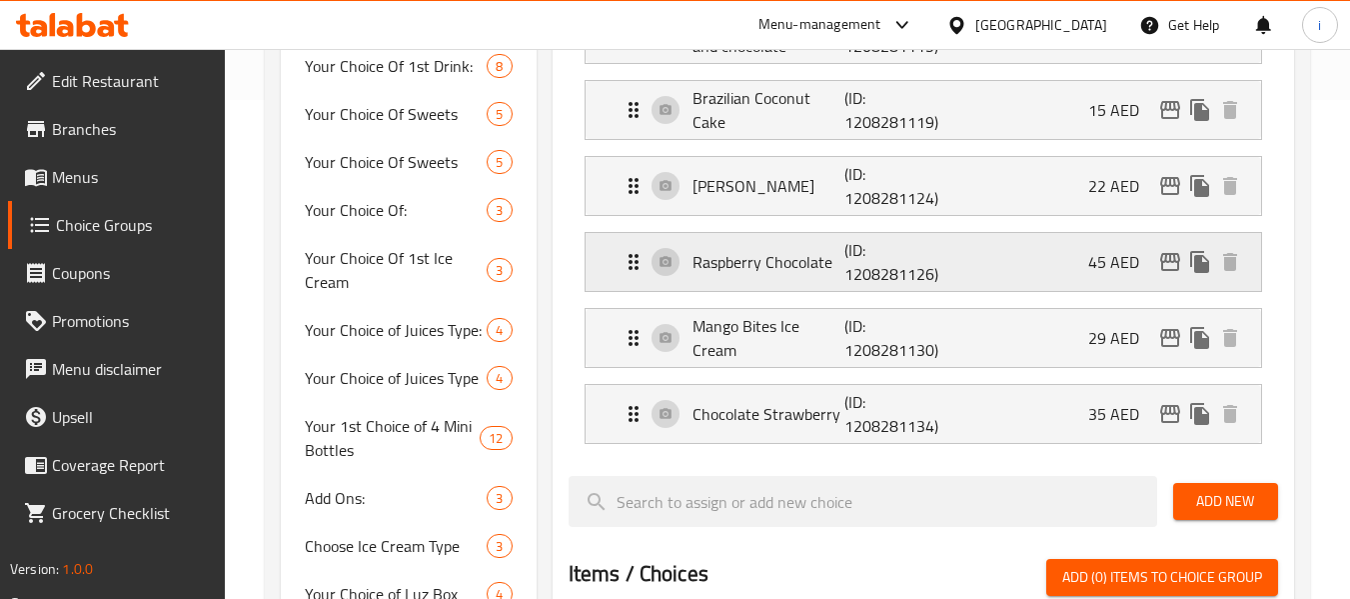
scroll to position [0, 0]
